Goal: Navigation & Orientation: Find specific page/section

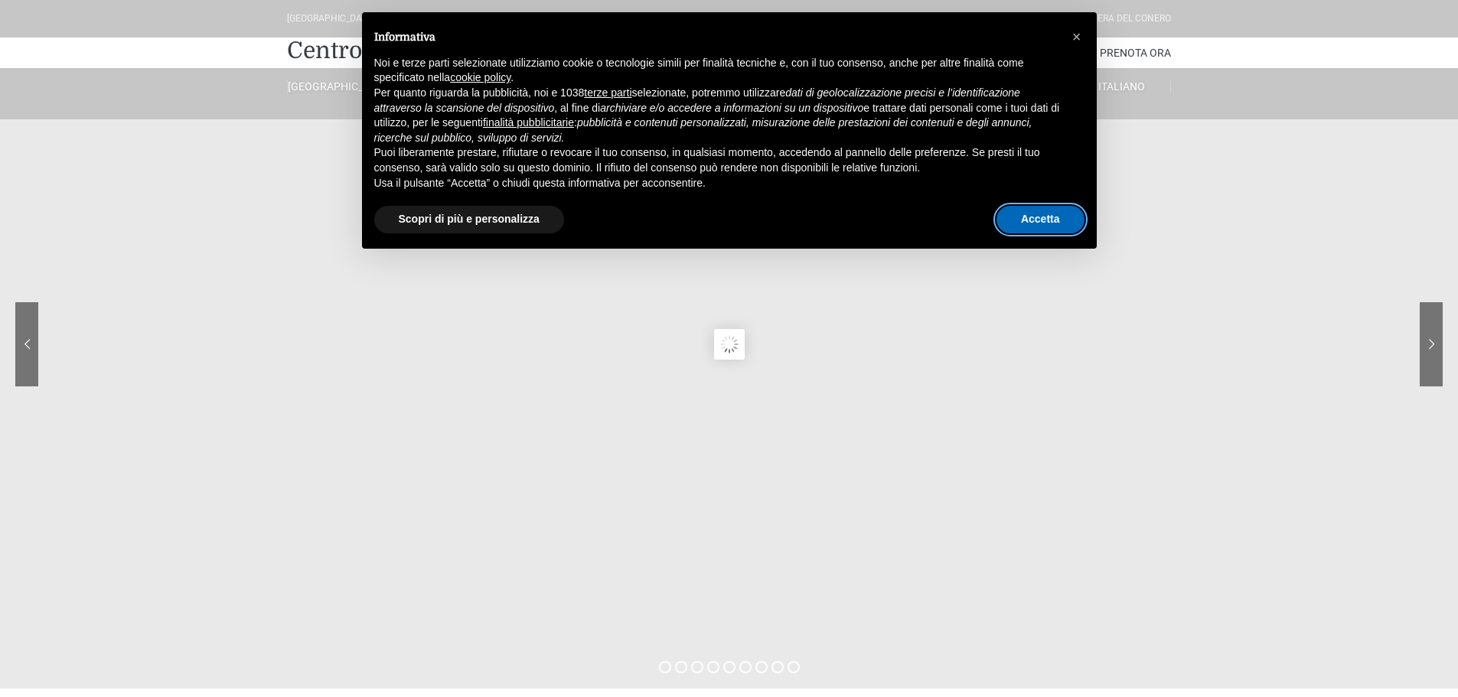
click at [1053, 224] on button "Accetta" at bounding box center [1041, 220] width 88 height 28
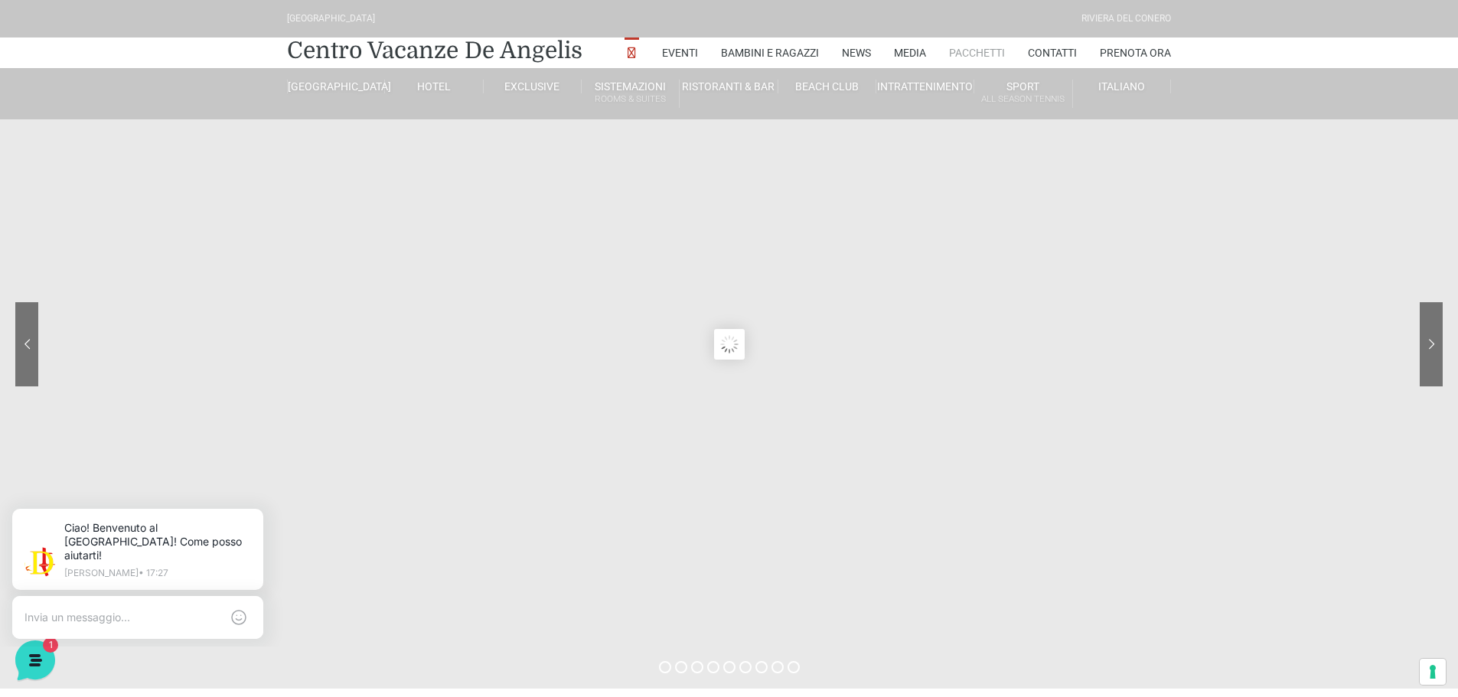
click at [966, 51] on link "Pacchetti" at bounding box center [977, 53] width 56 height 31
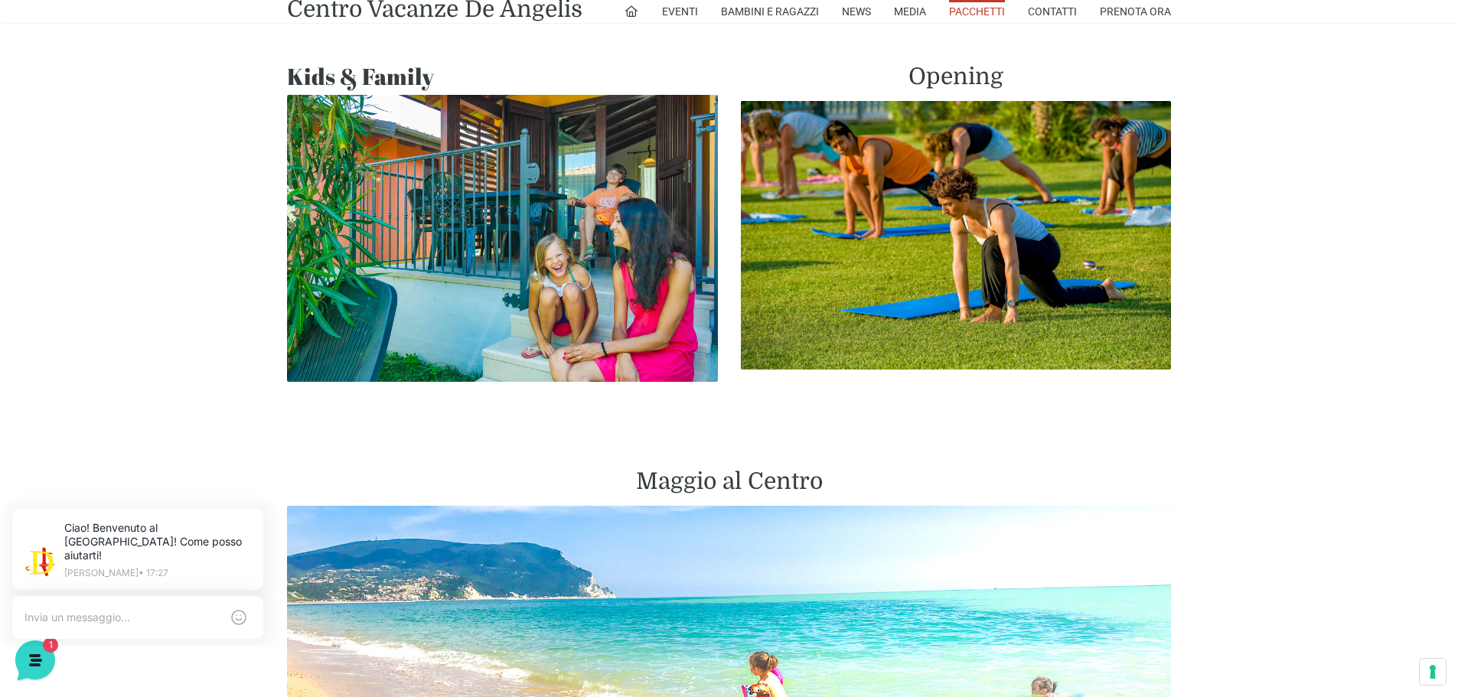
scroll to position [1301, 0]
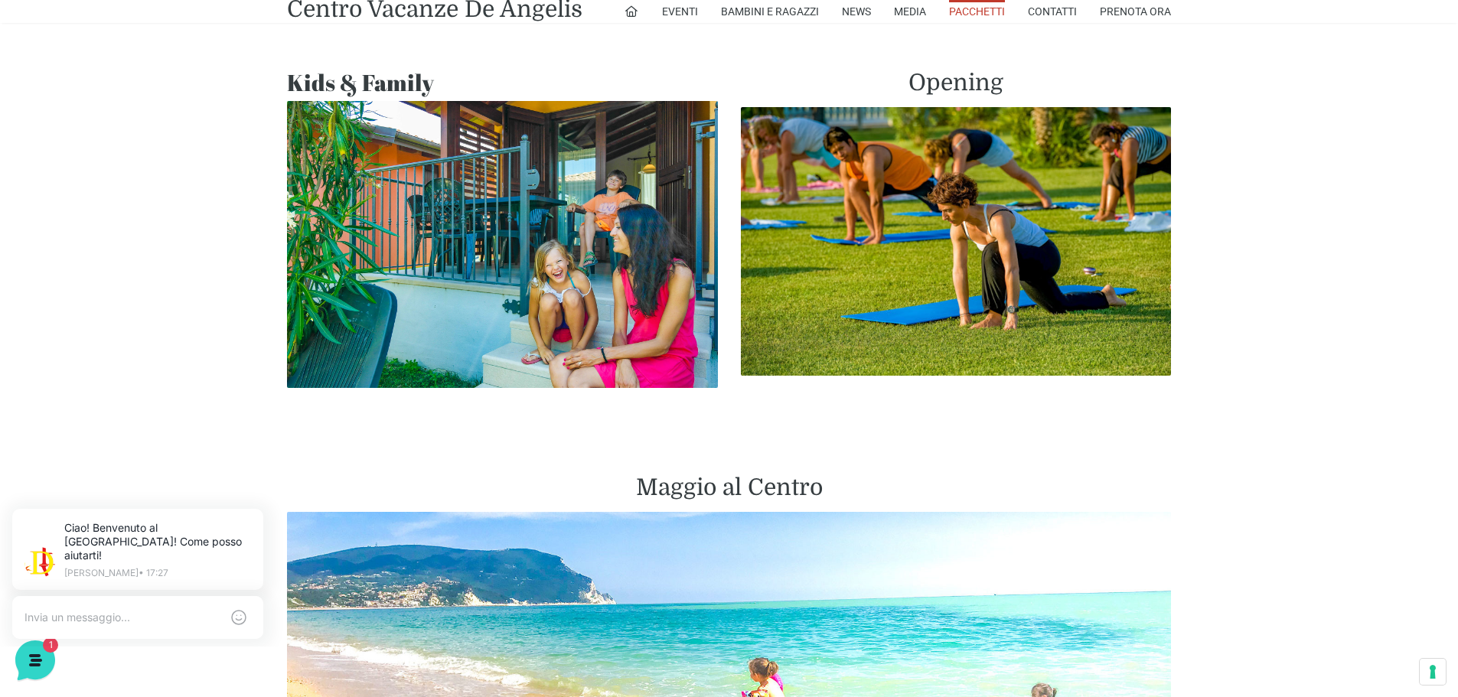
click at [464, 223] on img at bounding box center [502, 244] width 431 height 287
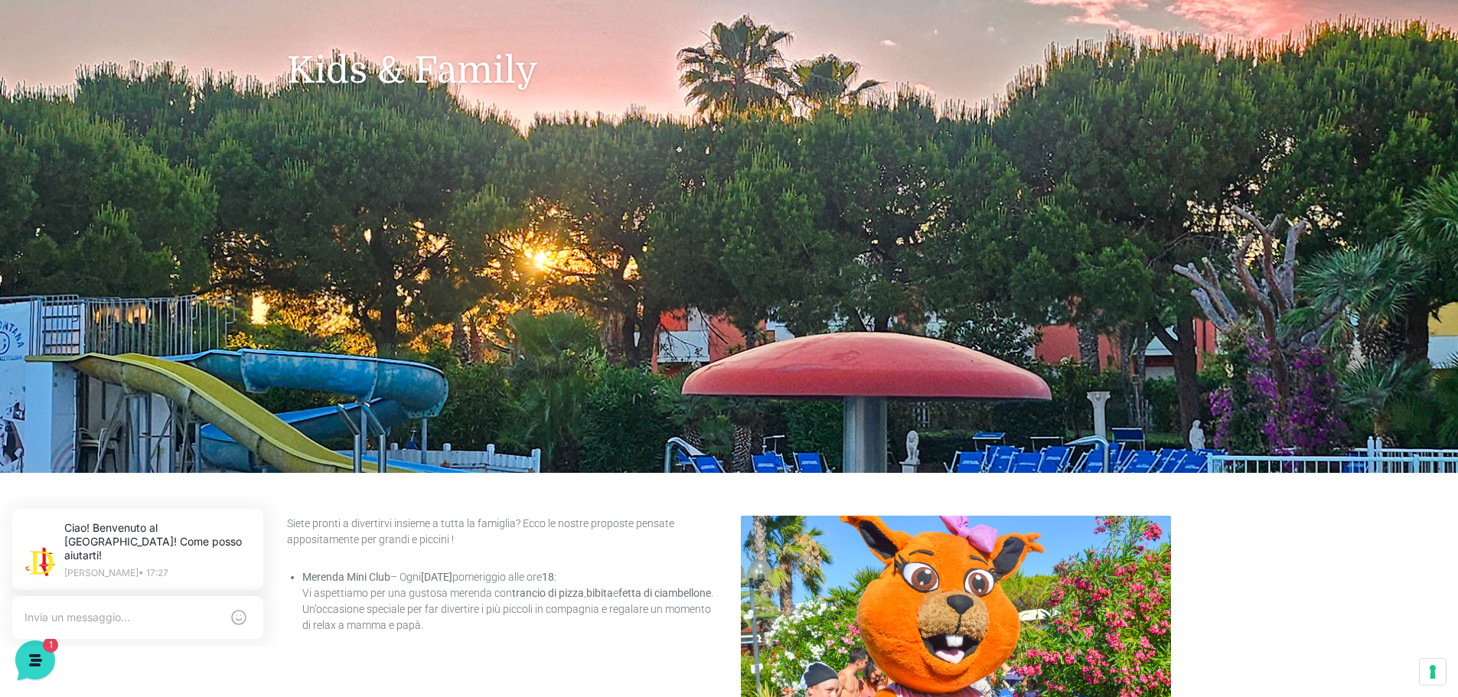
scroll to position [230, 0]
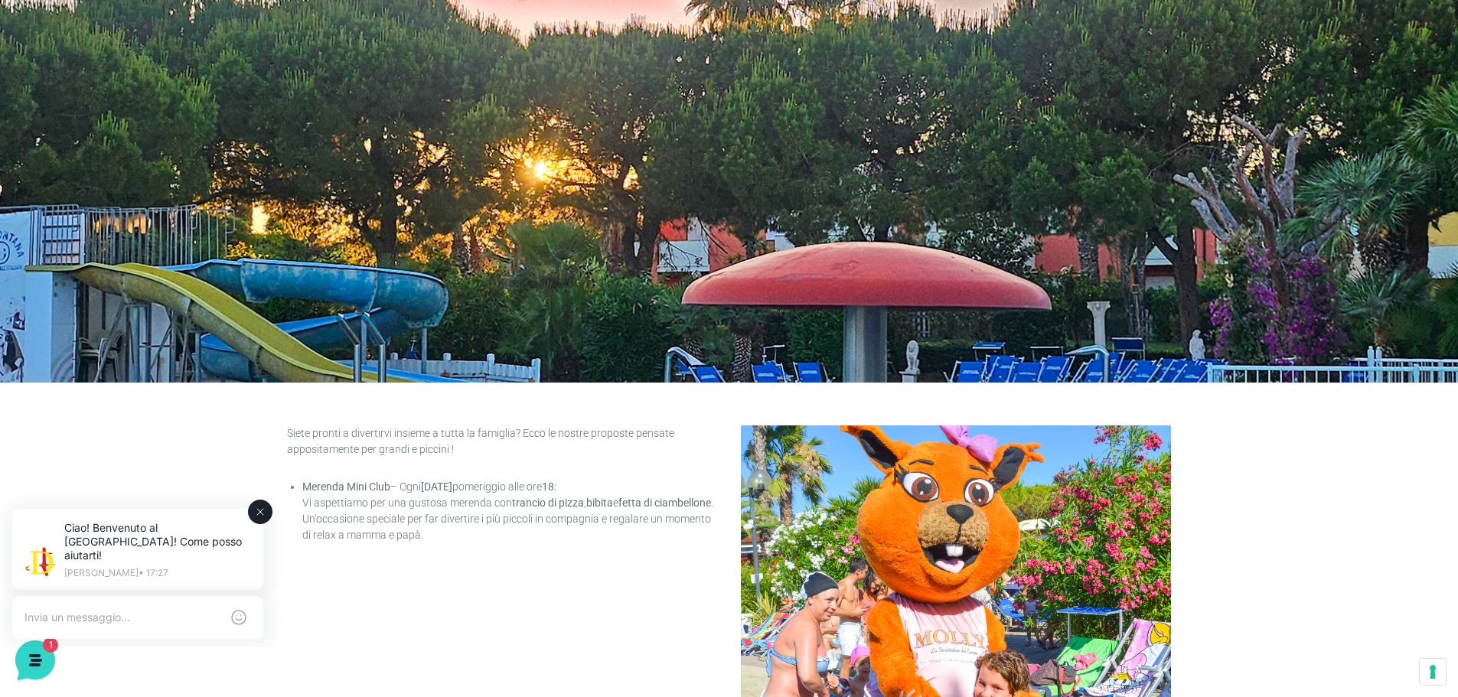
click at [256, 518] on button at bounding box center [260, 512] width 24 height 24
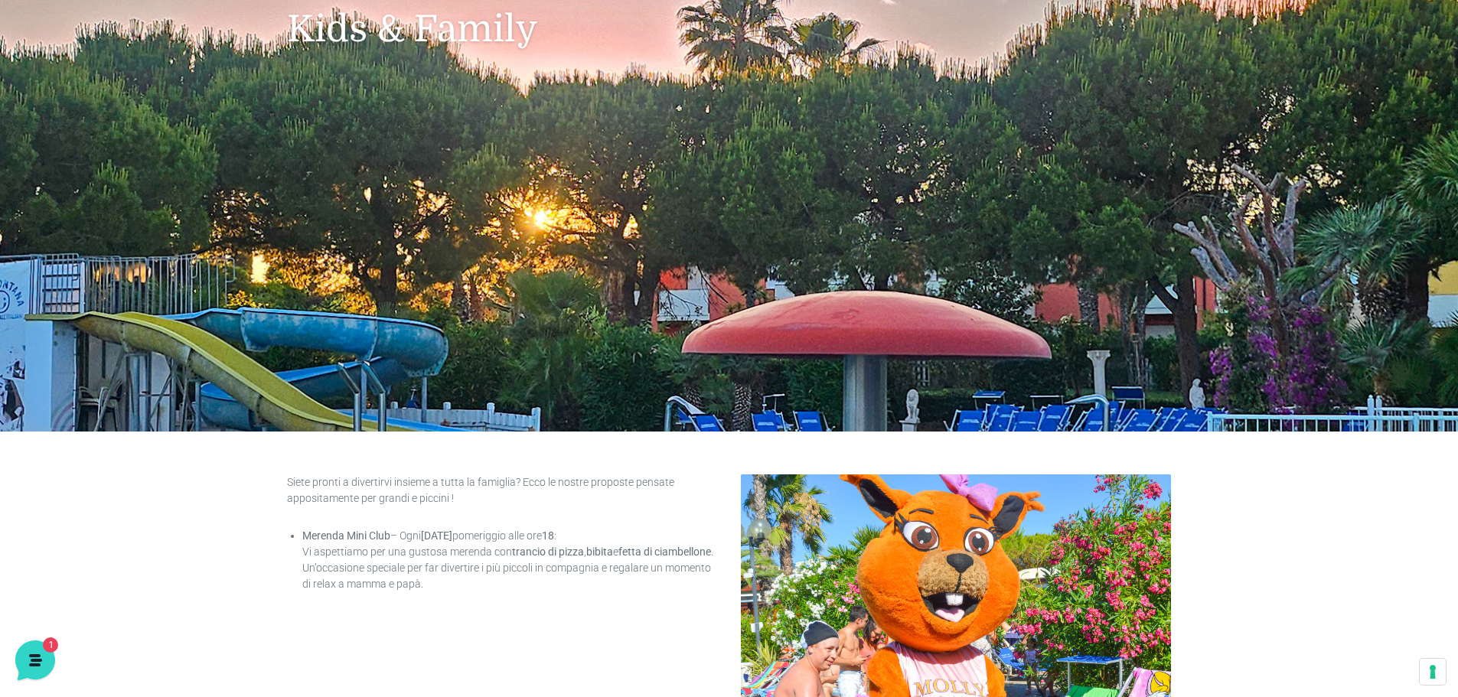
scroll to position [0, 0]
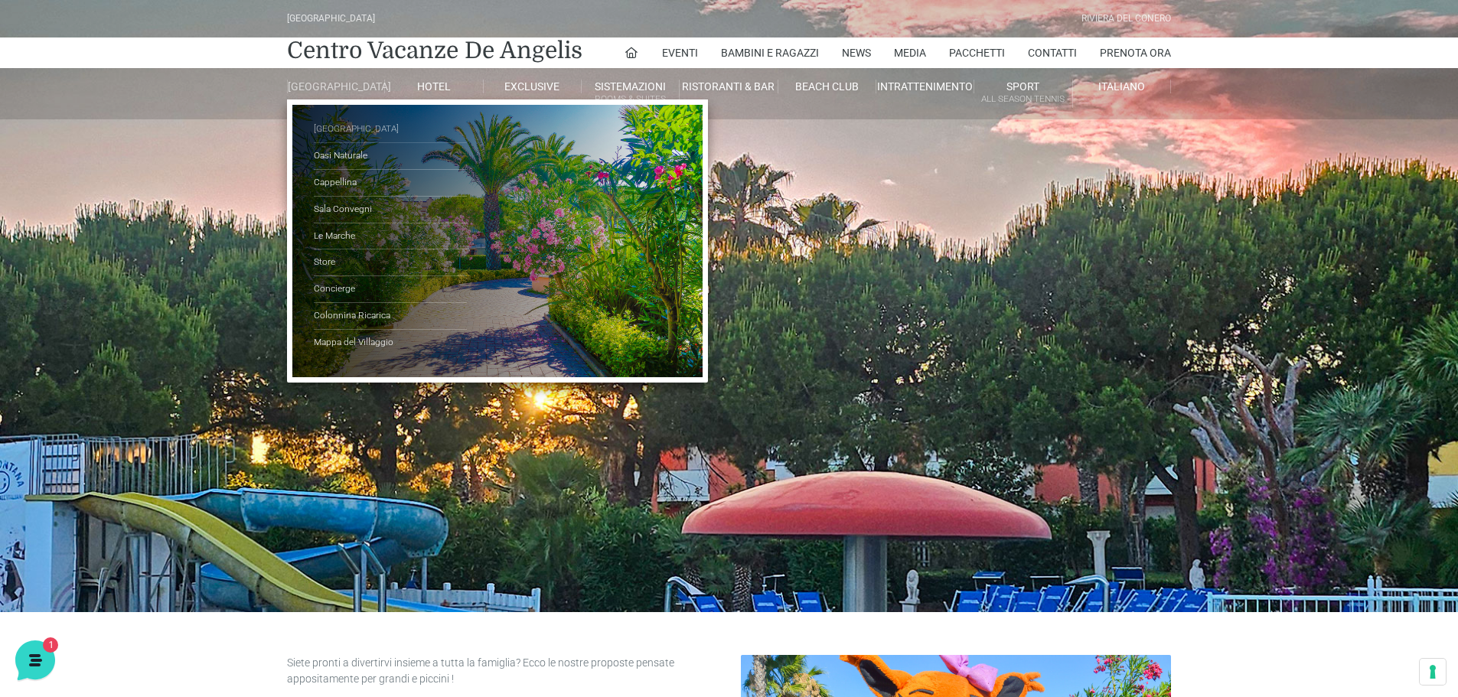
click at [355, 141] on link "[GEOGRAPHIC_DATA]" at bounding box center [390, 129] width 153 height 27
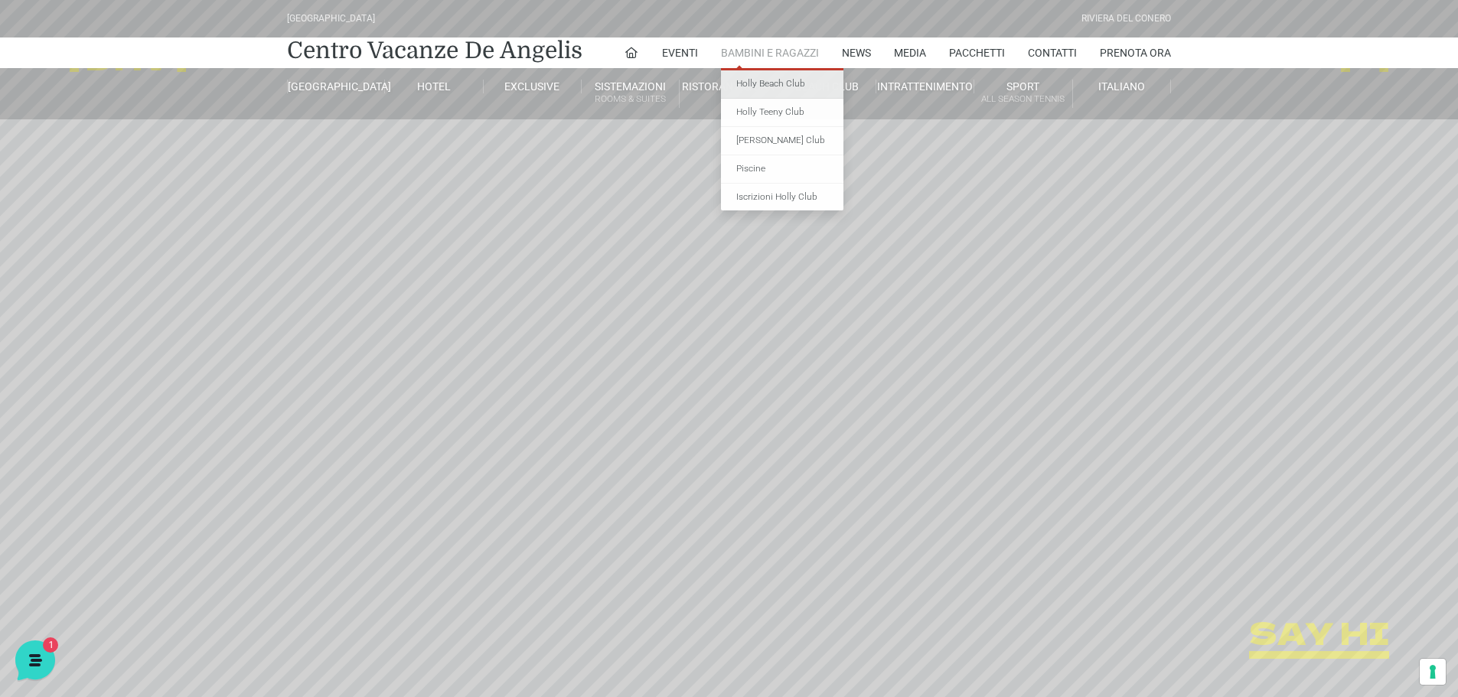
click at [778, 77] on link "Holly Beach Club" at bounding box center [782, 84] width 122 height 28
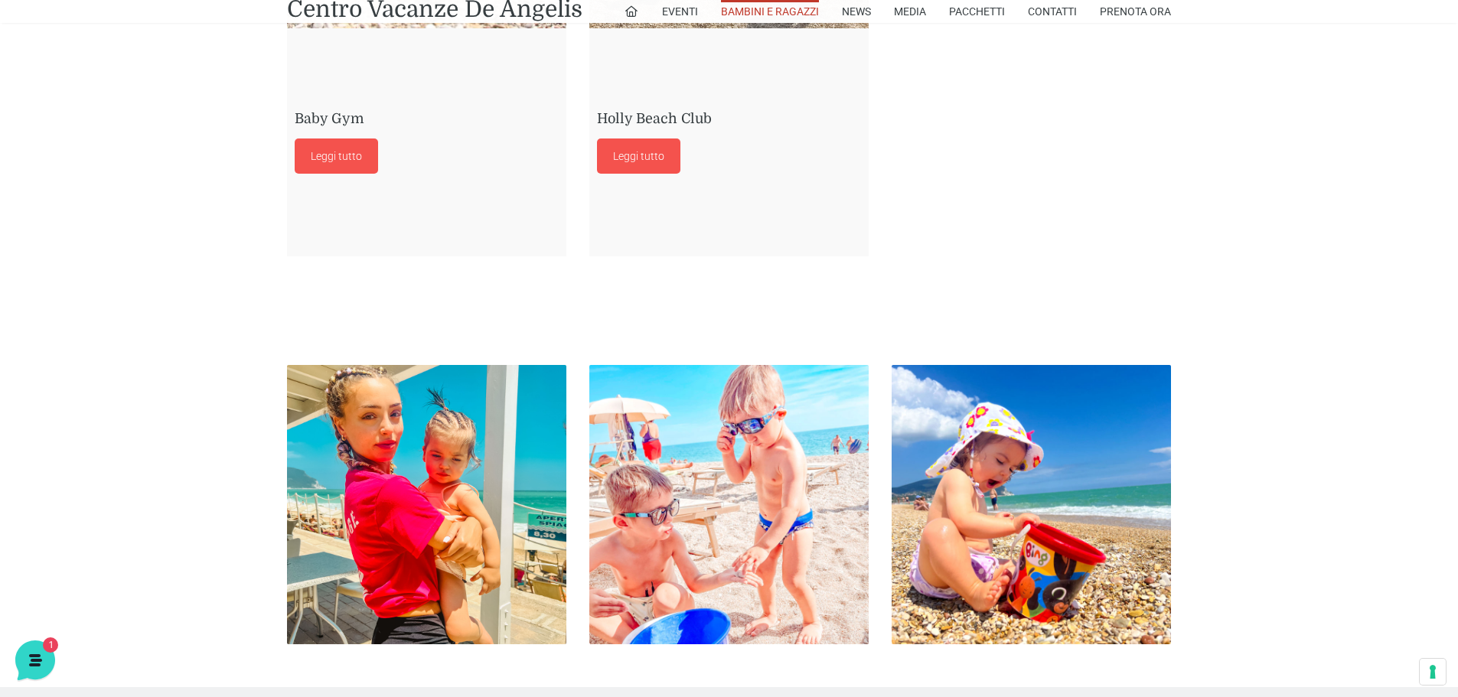
scroll to position [1383, 0]
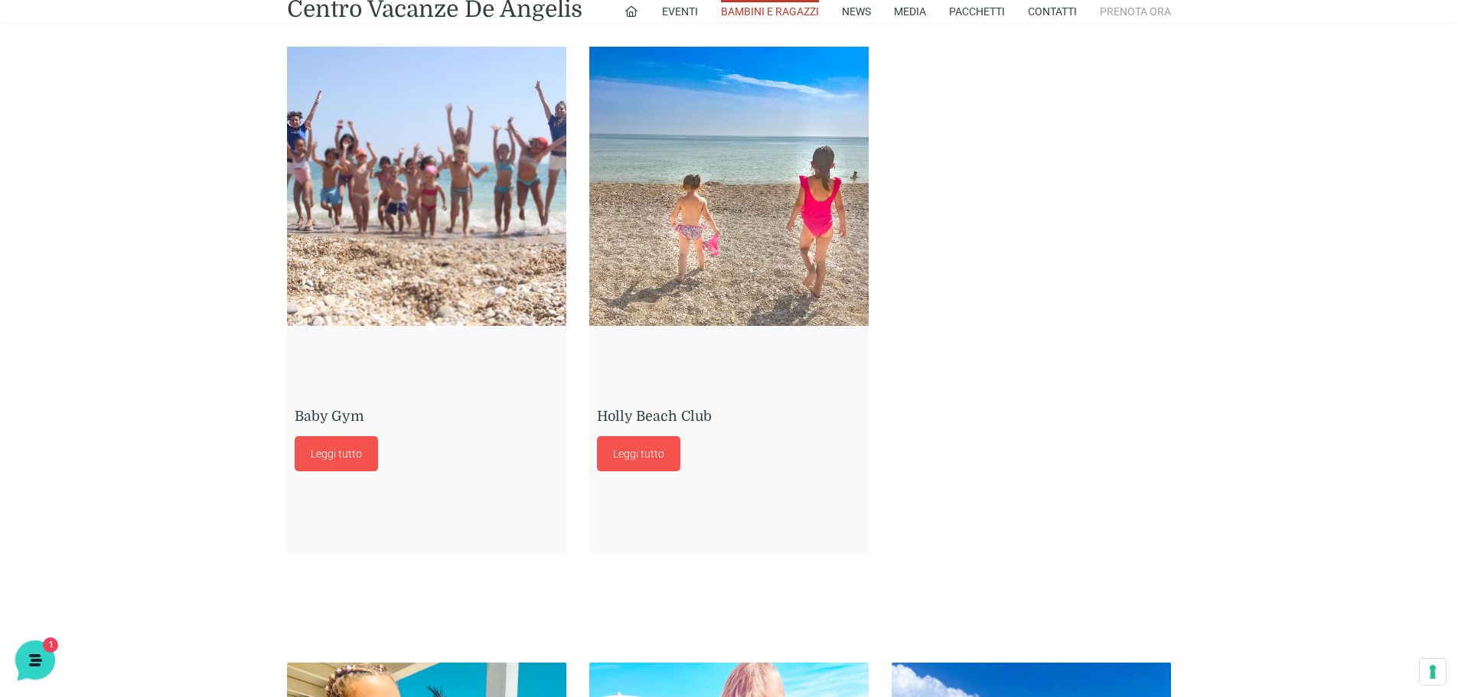
click at [1167, 12] on link "Prenota Ora" at bounding box center [1135, 11] width 71 height 23
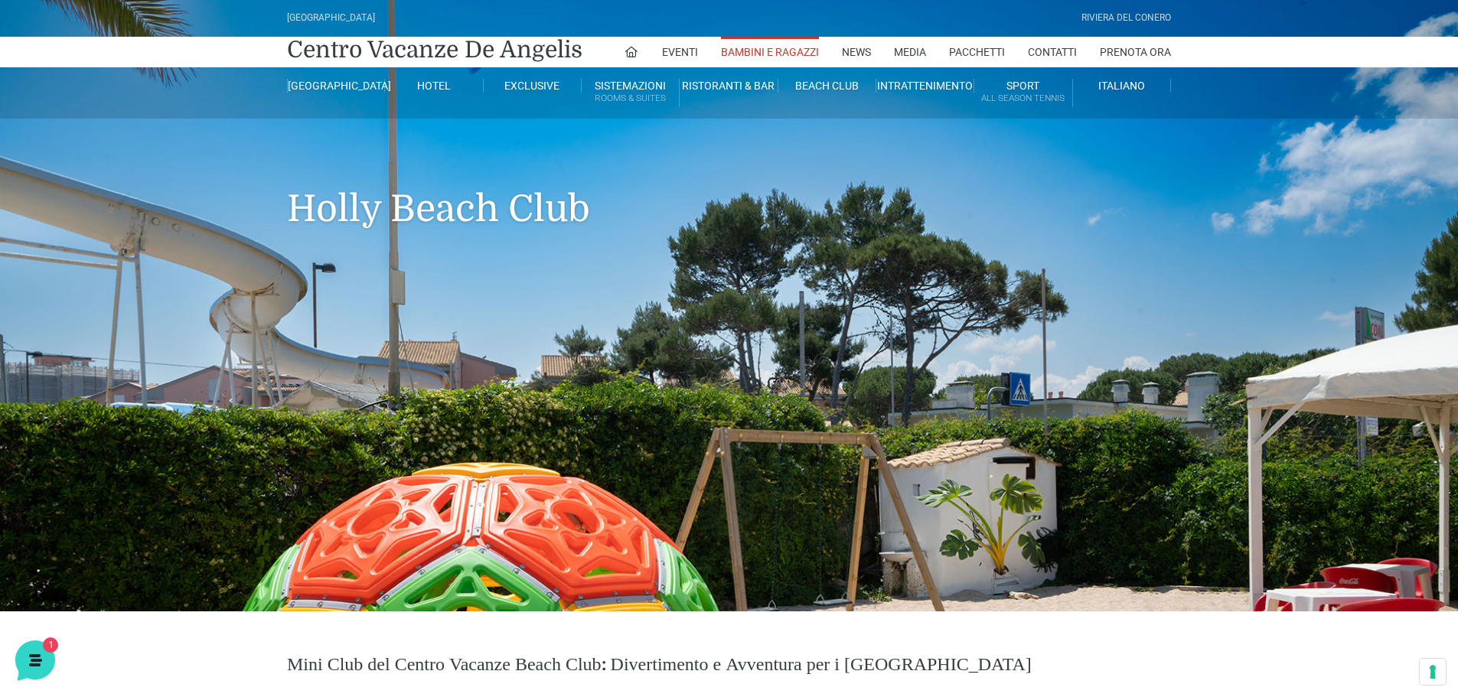
scroll to position [0, 0]
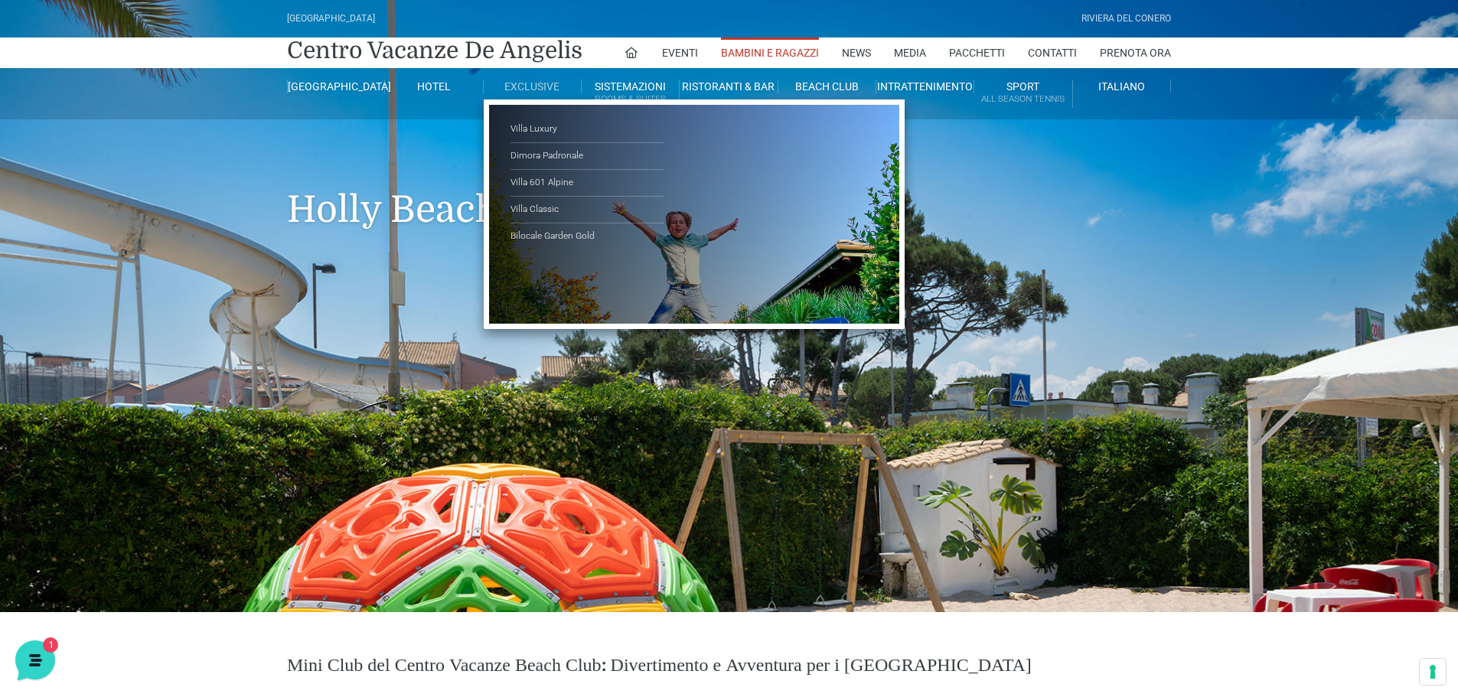
click at [521, 82] on link "Exclusive" at bounding box center [533, 87] width 98 height 14
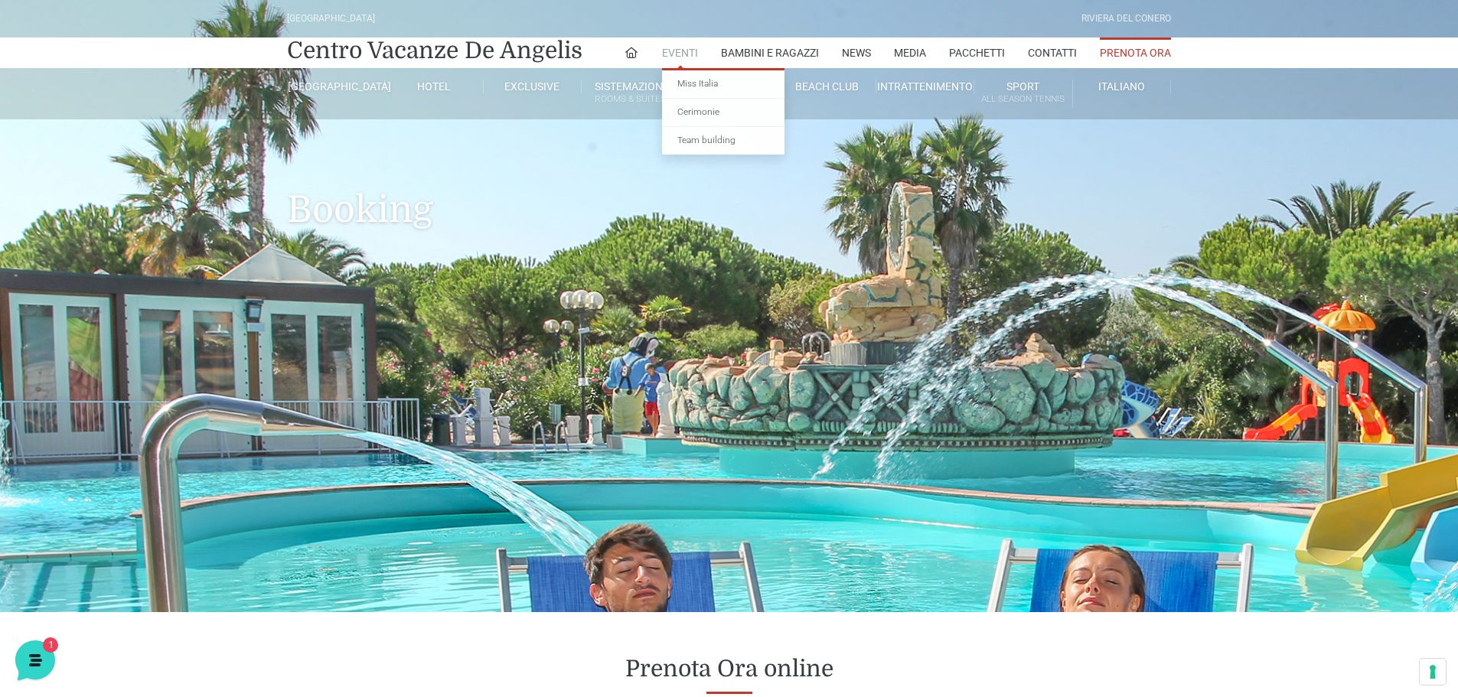
click at [670, 51] on link "Eventi" at bounding box center [680, 53] width 36 height 31
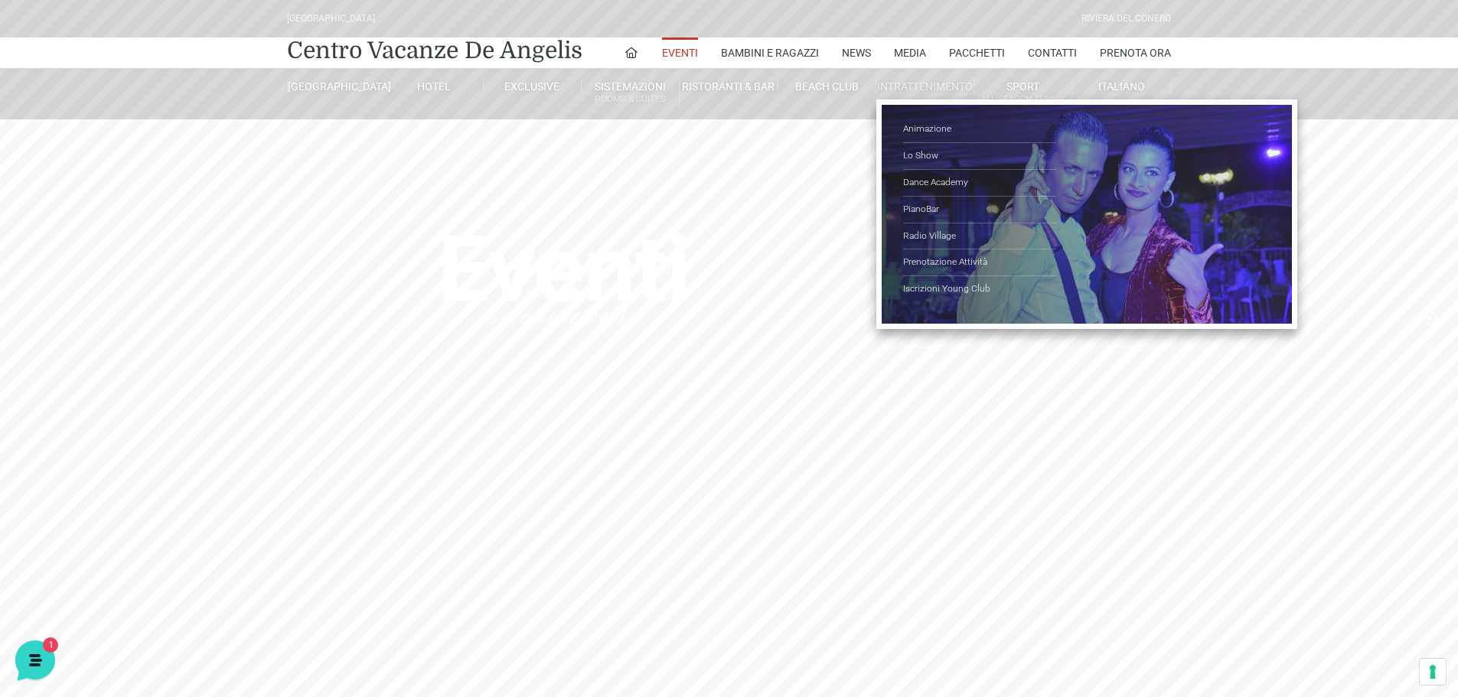
click at [905, 94] on li "Intrattenimento Animazione Lo Show Dance Academy PianoBar Radio Village Prenota…" at bounding box center [926, 86] width 98 height 37
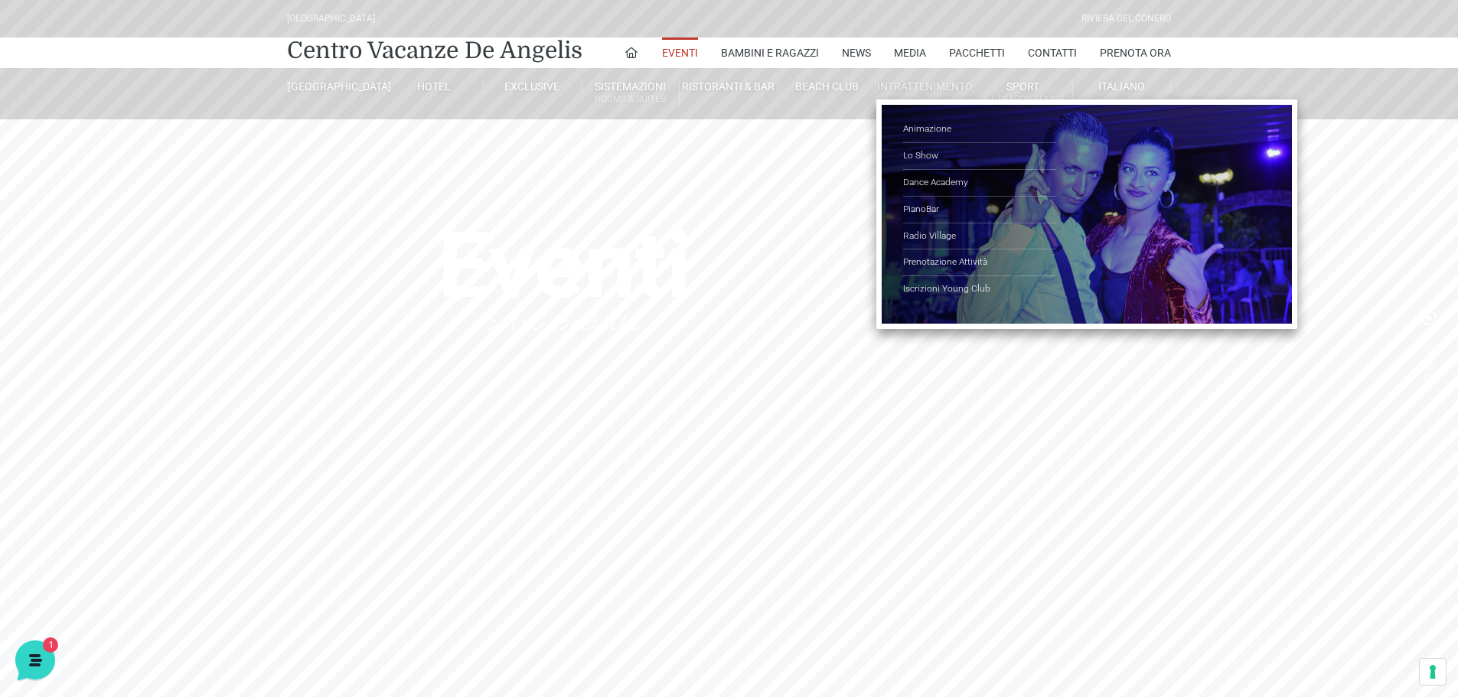
click at [909, 83] on link "Intrattenimento" at bounding box center [926, 87] width 98 height 14
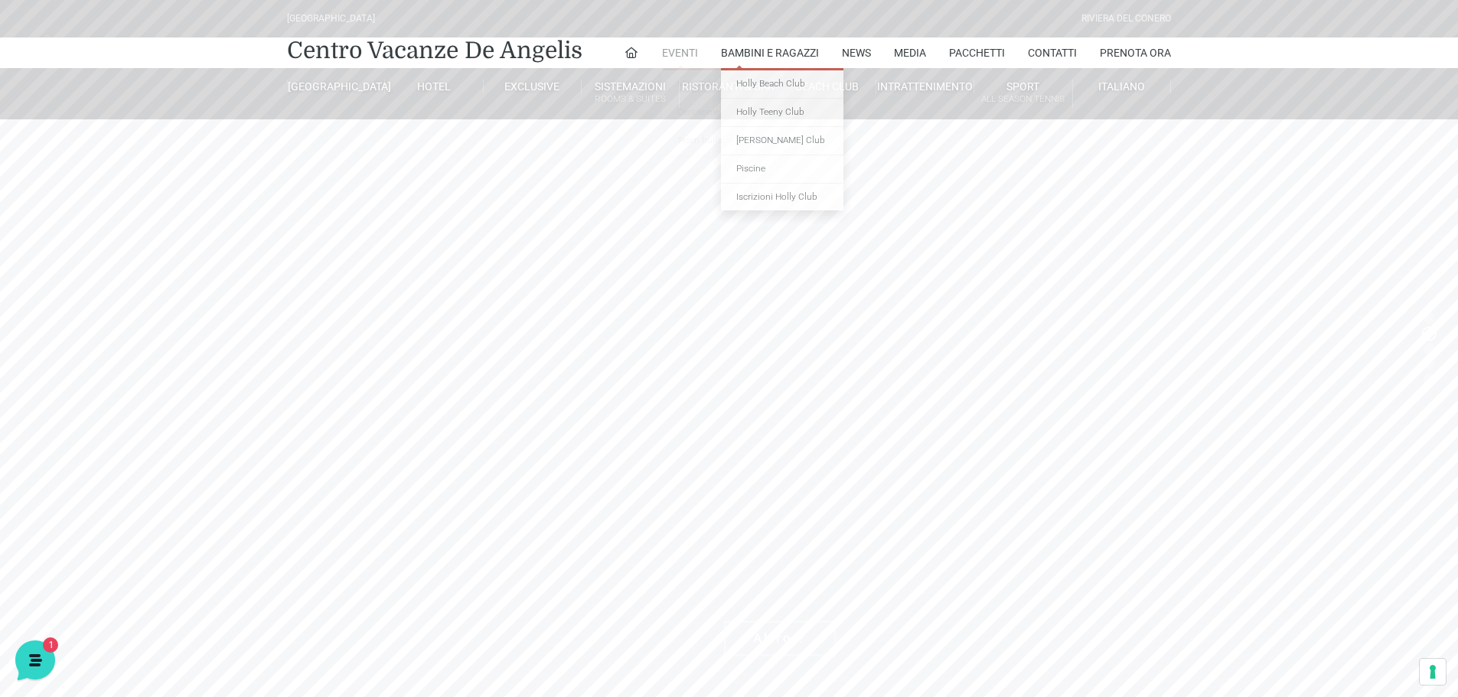
click at [689, 51] on link "Eventi" at bounding box center [680, 53] width 36 height 31
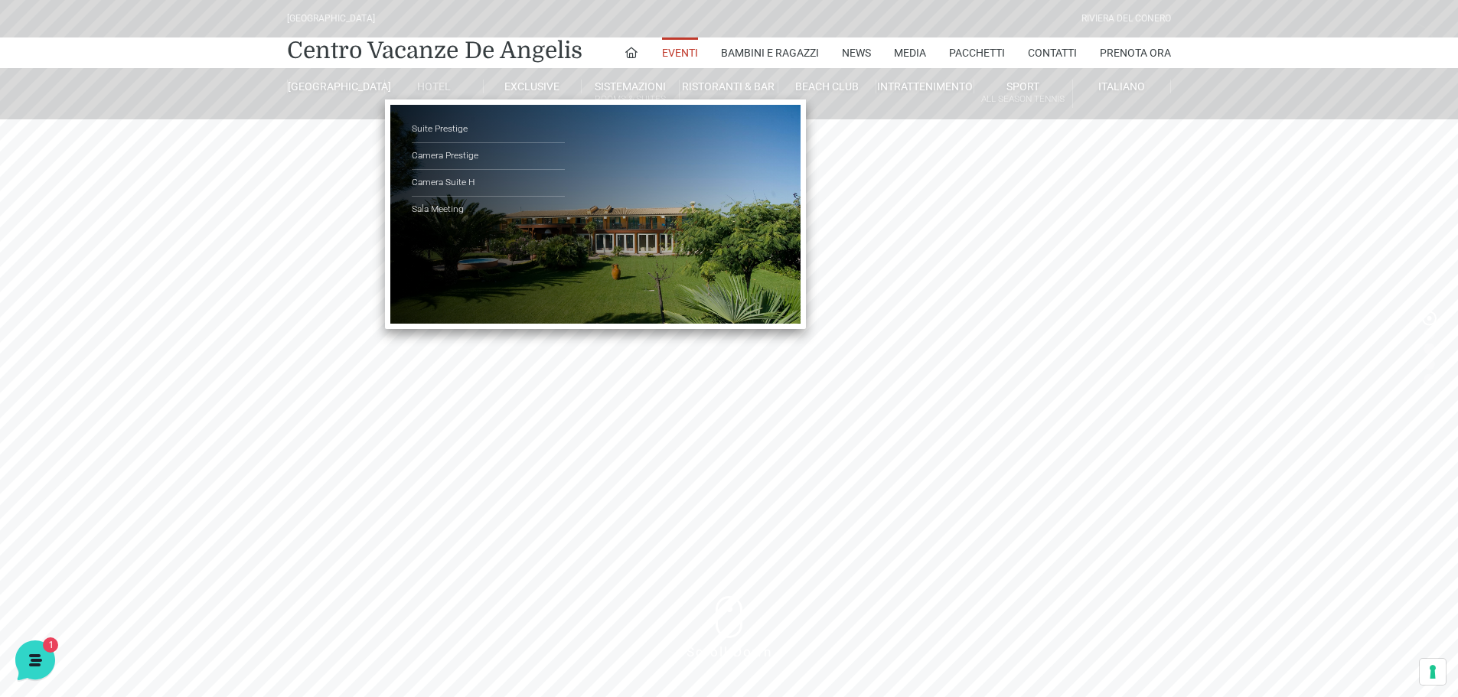
click at [431, 87] on link "Hotel" at bounding box center [434, 87] width 98 height 14
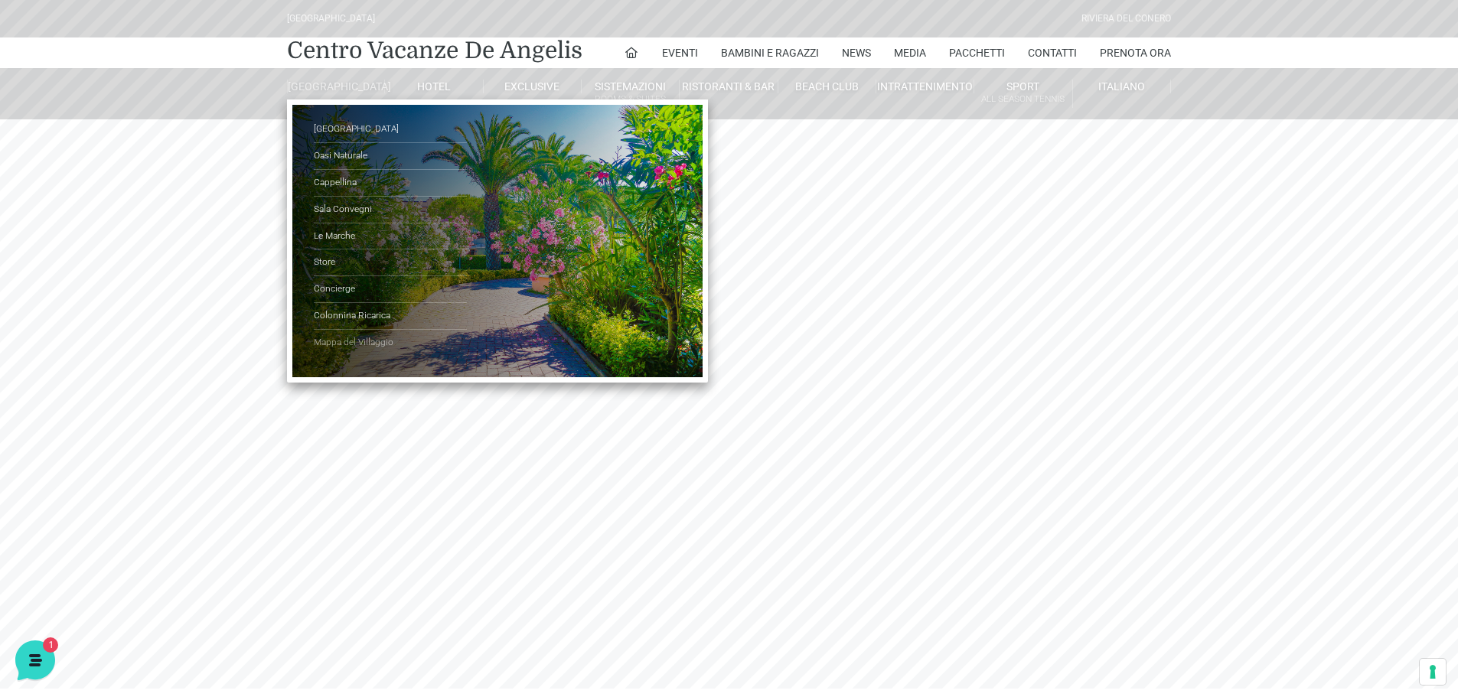
click at [349, 343] on link "Mappa del Villaggio" at bounding box center [390, 343] width 153 height 26
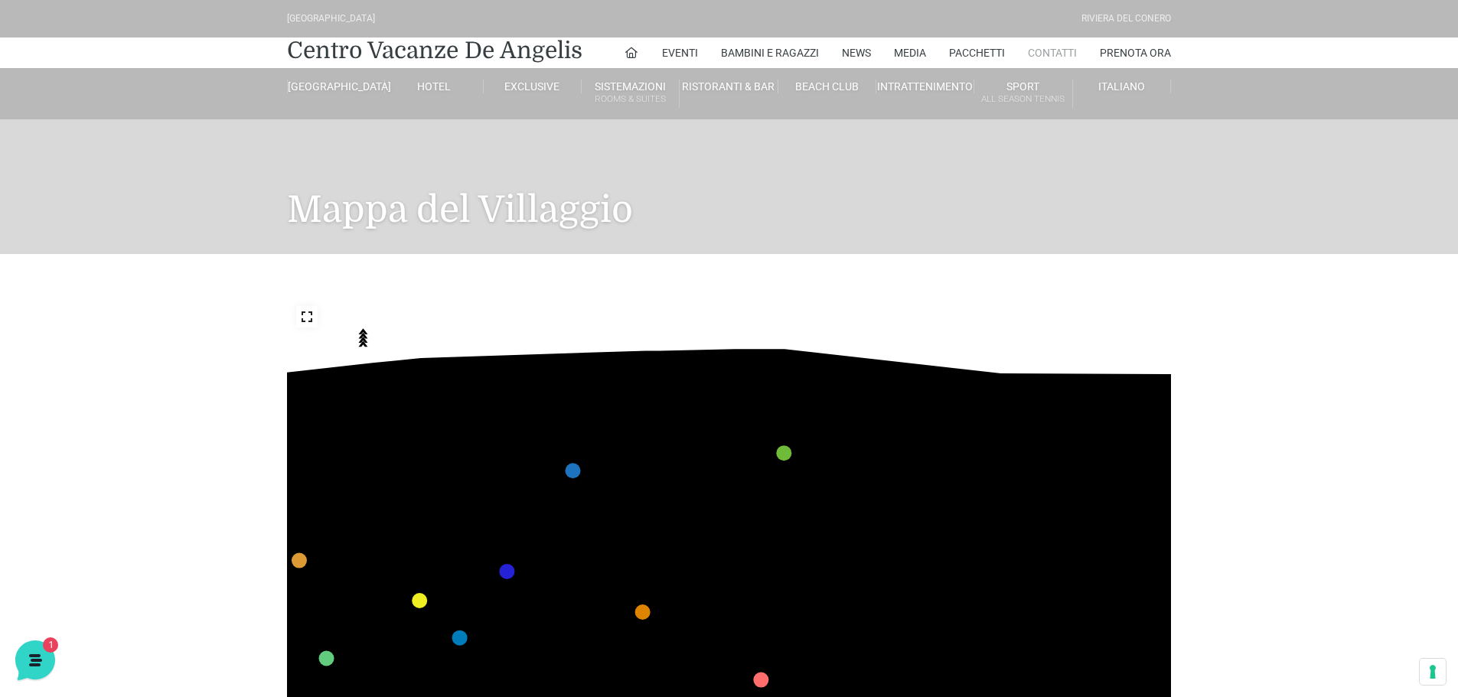
click at [1056, 52] on link "Contatti" at bounding box center [1052, 53] width 49 height 31
